Goal: Information Seeking & Learning: Compare options

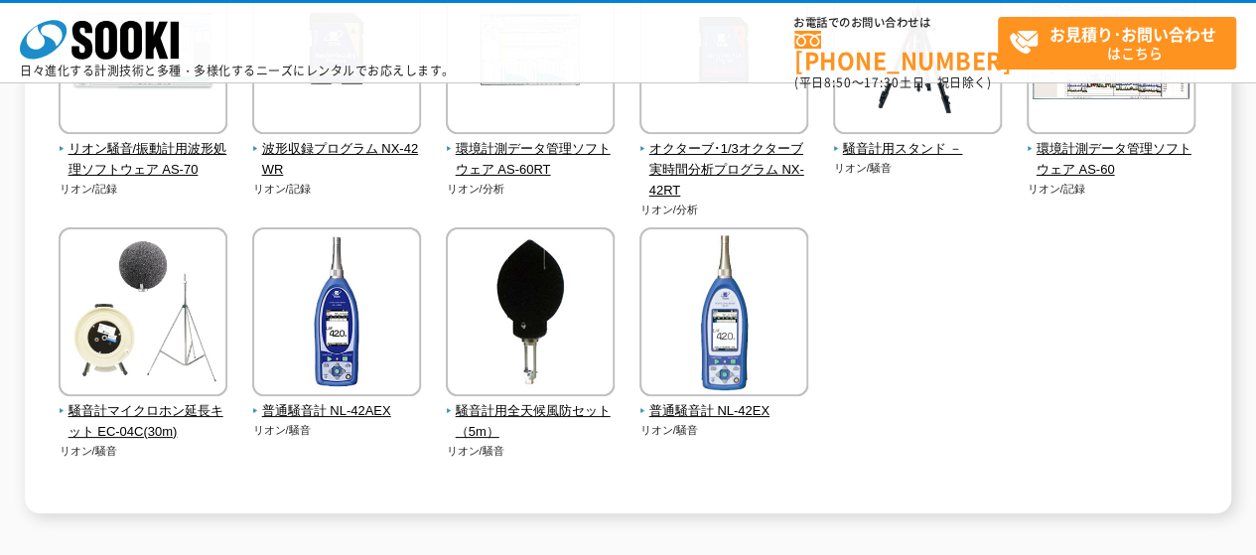
scroll to position [795, 0]
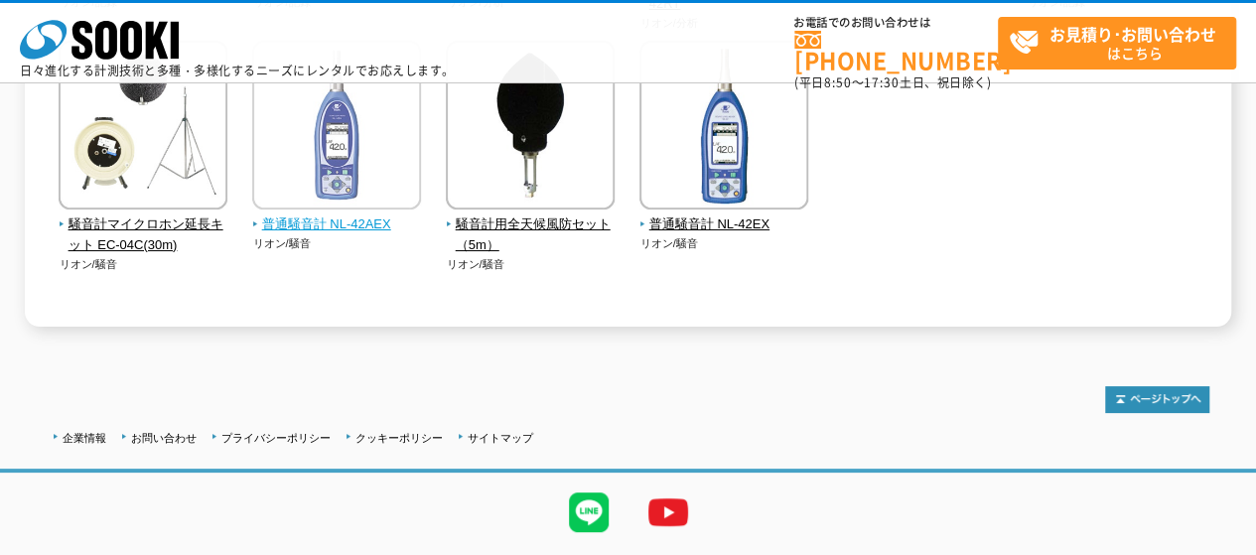
click at [327, 231] on span "普通騒音計 NL-42AEX" at bounding box center [337, 225] width 170 height 21
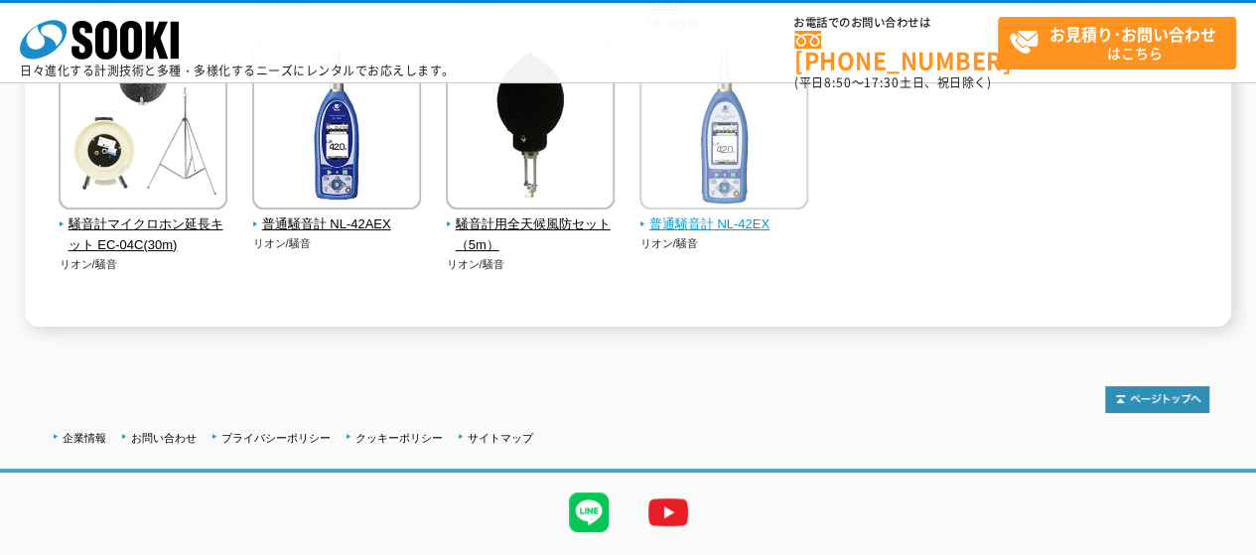
click at [710, 218] on span "普通騒音計 NL-42EX" at bounding box center [725, 225] width 170 height 21
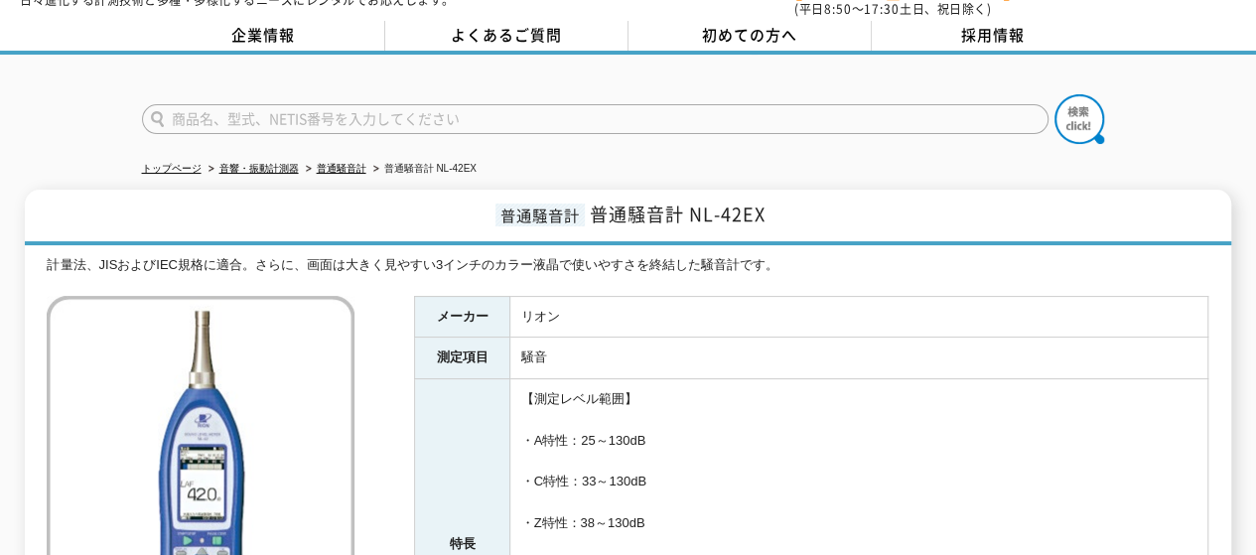
scroll to position [99, 0]
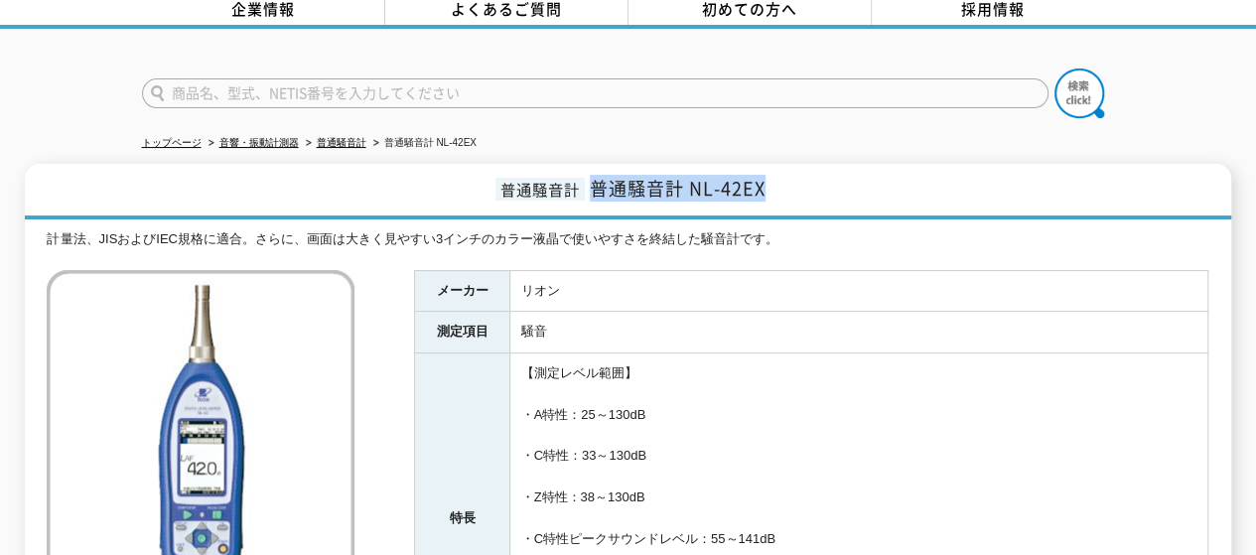
drag, startPoint x: 778, startPoint y: 174, endPoint x: 590, endPoint y: 165, distance: 187.9
click at [590, 165] on h1 "普通騒音計 普通騒音計 NL-42EX" at bounding box center [628, 192] width 1206 height 56
copy span "普通騒音計 NL-42EX"
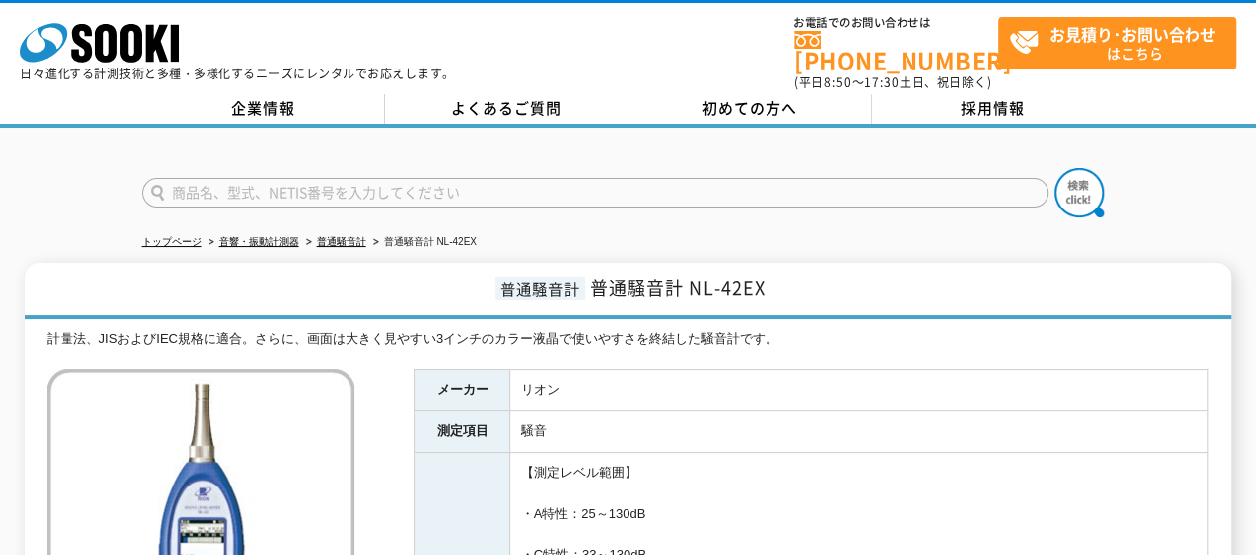
click at [747, 412] on td "騒音" at bounding box center [860, 432] width 698 height 42
